Goal: Information Seeking & Learning: Learn about a topic

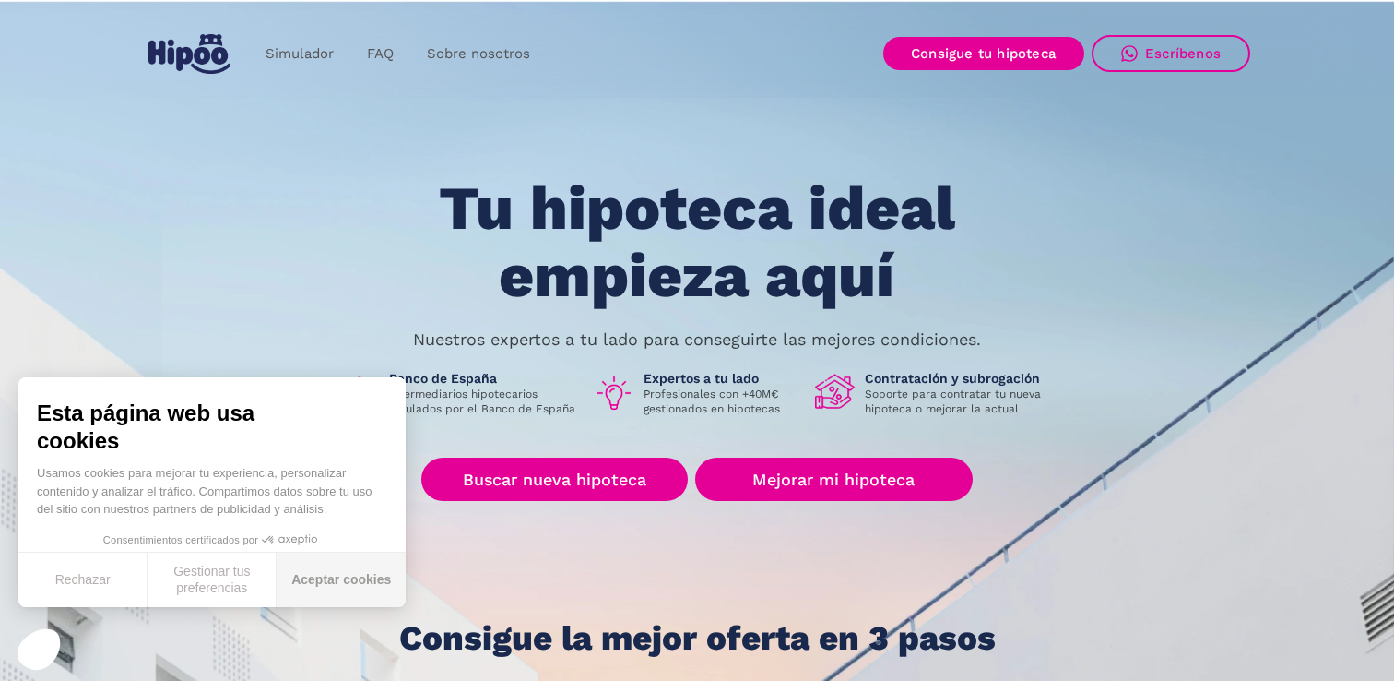
click at [335, 575] on button "Aceptar cookies" at bounding box center [341, 579] width 129 height 54
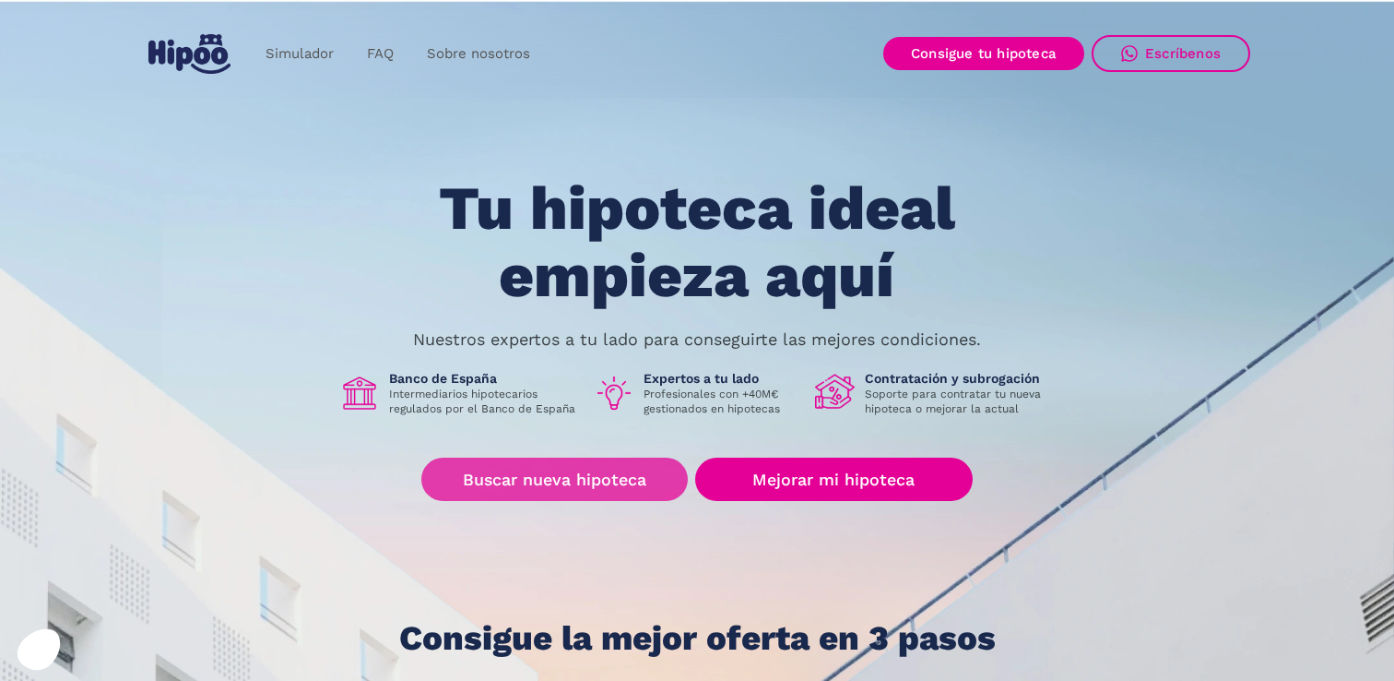
click at [546, 473] on link "Buscar nueva hipoteca" at bounding box center [554, 478] width 267 height 43
click at [586, 477] on link "Buscar nueva hipoteca" at bounding box center [554, 478] width 267 height 43
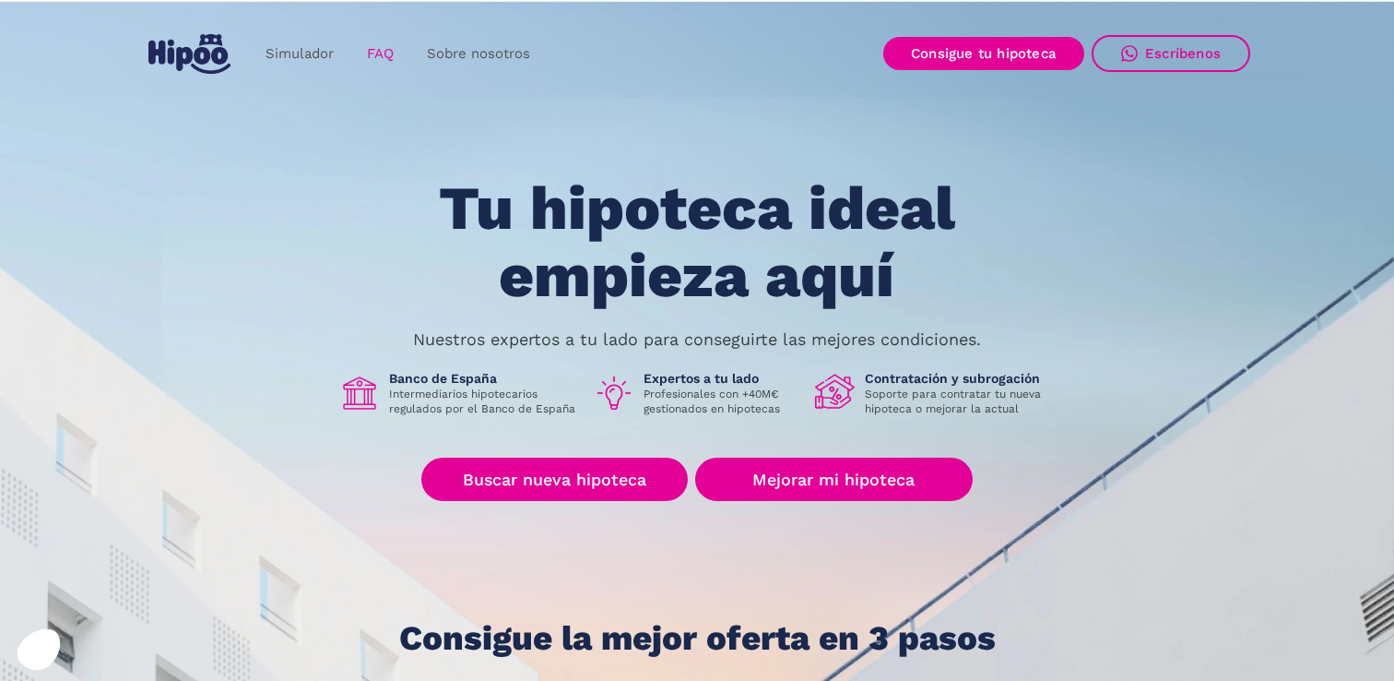
click at [383, 56] on link "FAQ" at bounding box center [380, 54] width 60 height 36
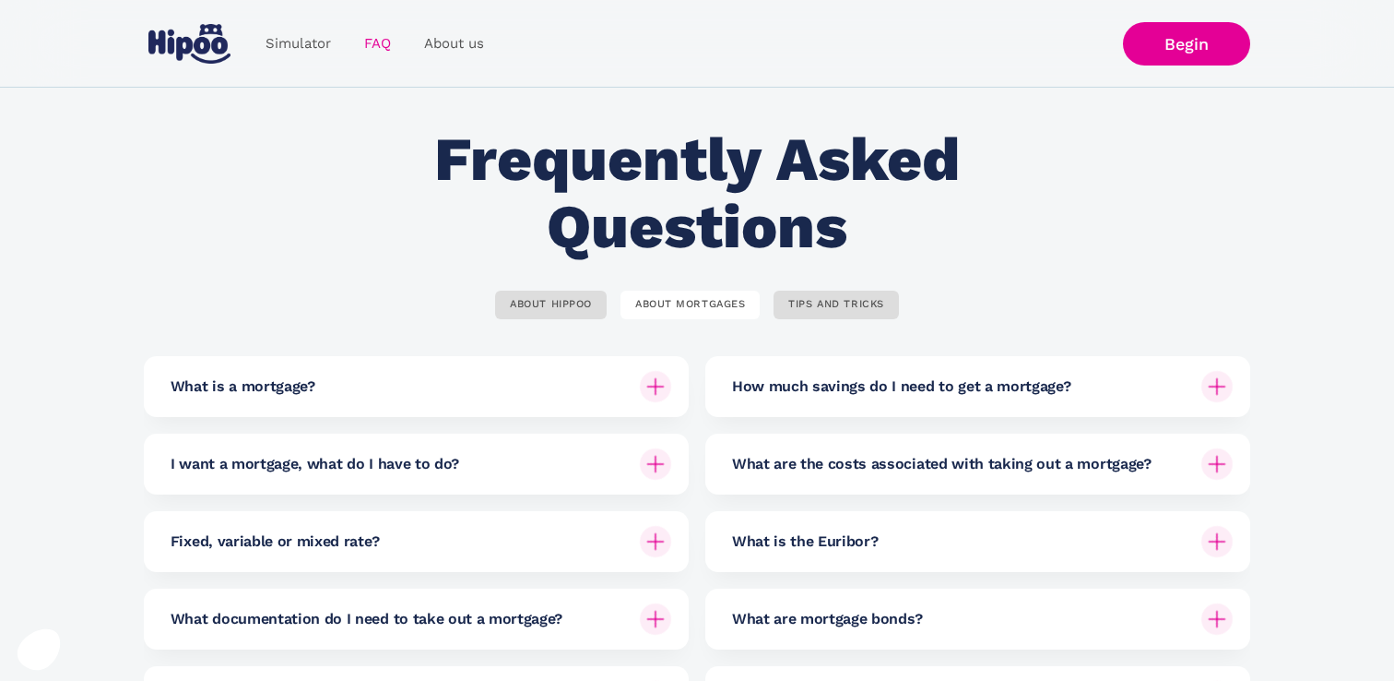
scroll to position [29, 0]
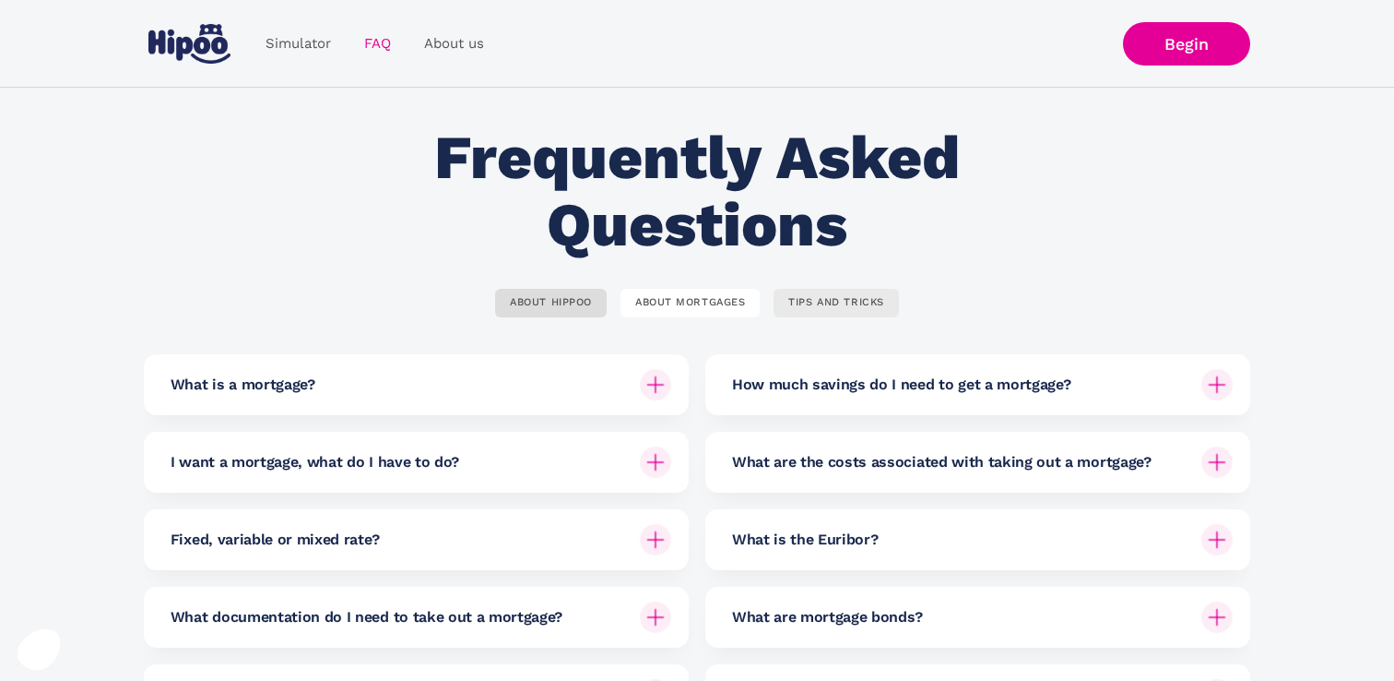
click at [830, 313] on link "TIPS AND TRICKS" at bounding box center [836, 303] width 124 height 29
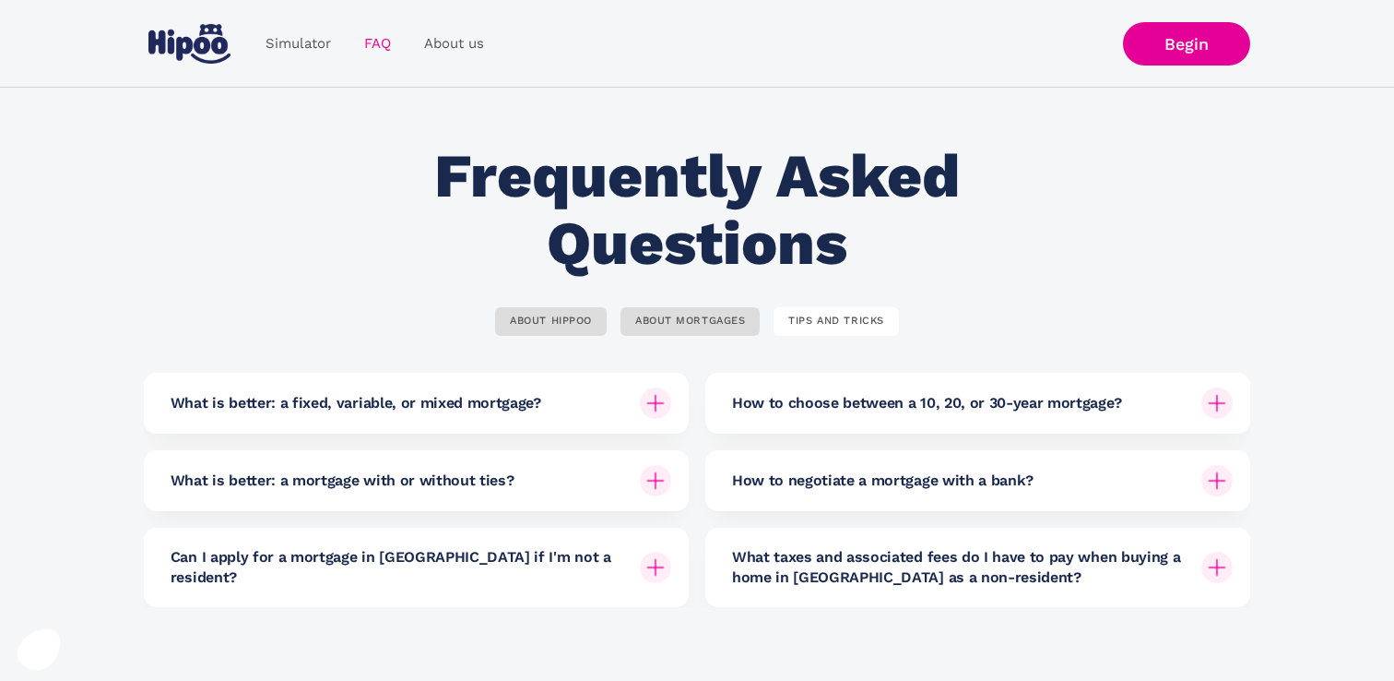
scroll to position [0, 0]
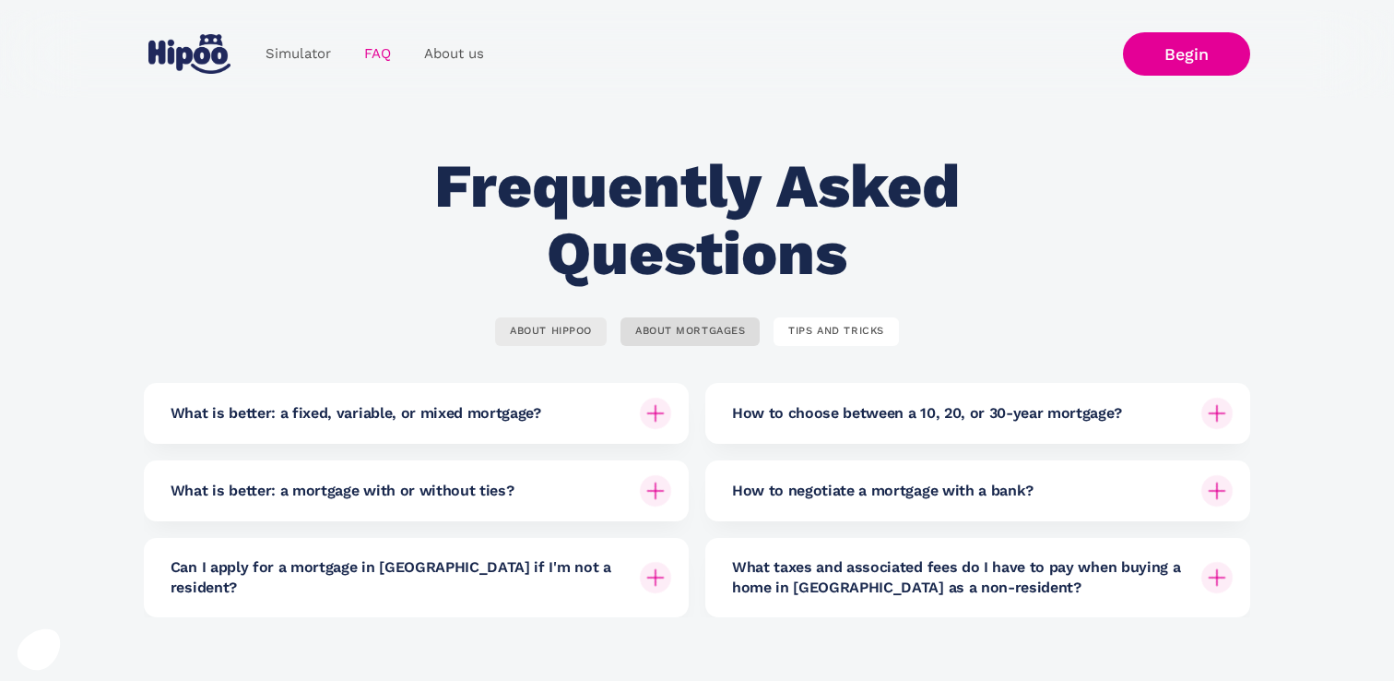
click at [561, 331] on font "ABOUT HIPPOO" at bounding box center [551, 331] width 82 height 12
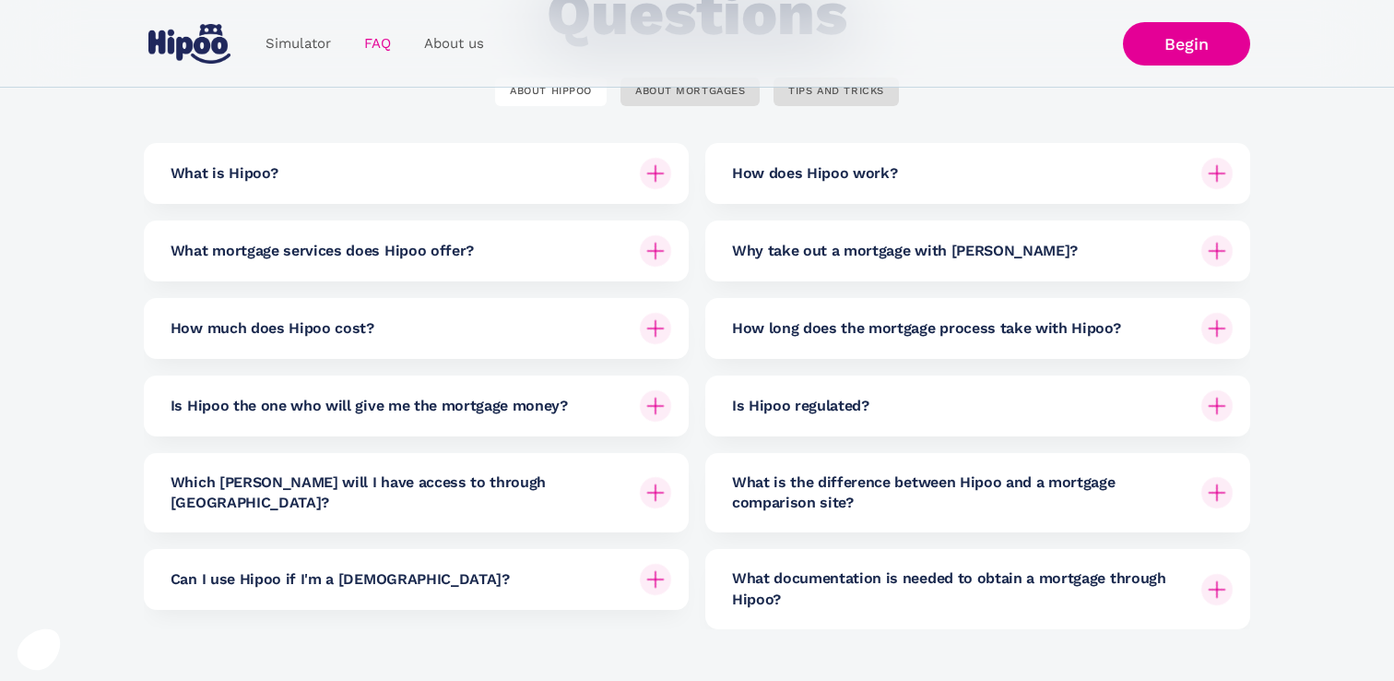
scroll to position [241, 0]
click at [365, 338] on div "How much does Hipoo cost?" at bounding box center [421, 327] width 501 height 61
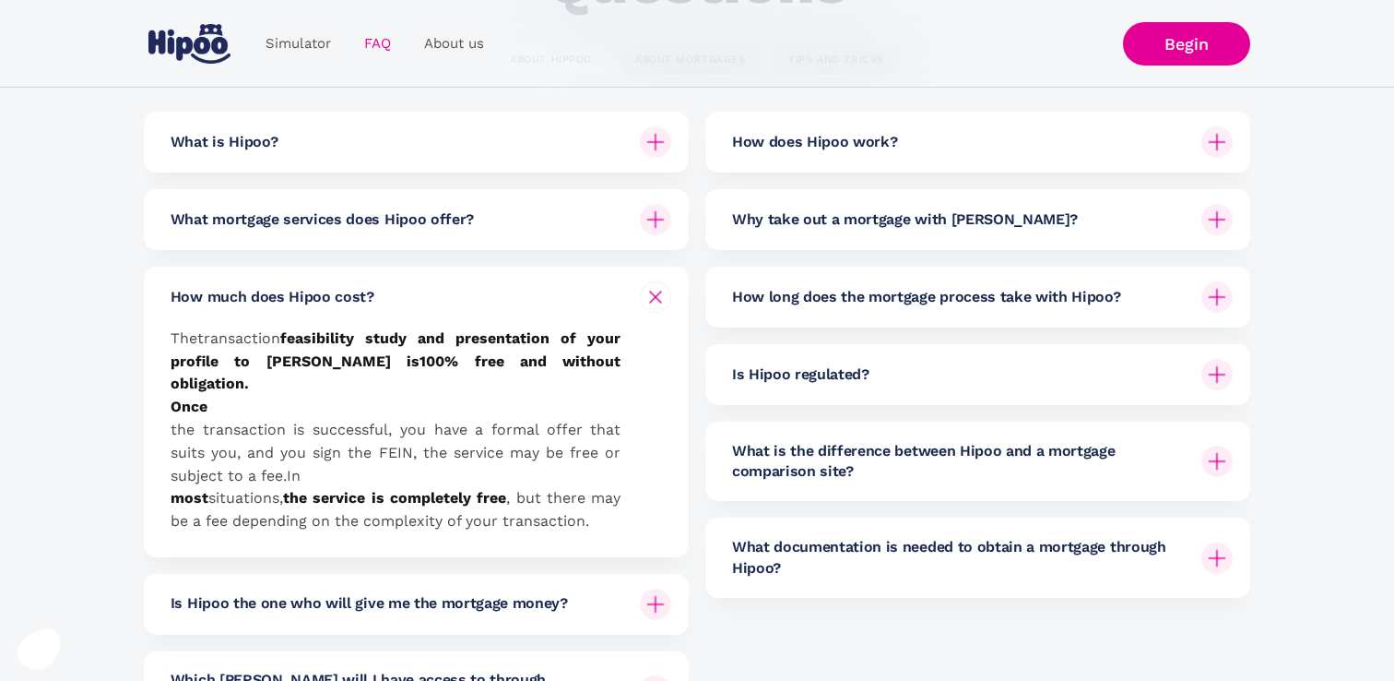
scroll to position [0, 0]
